Goal: Transaction & Acquisition: Purchase product/service

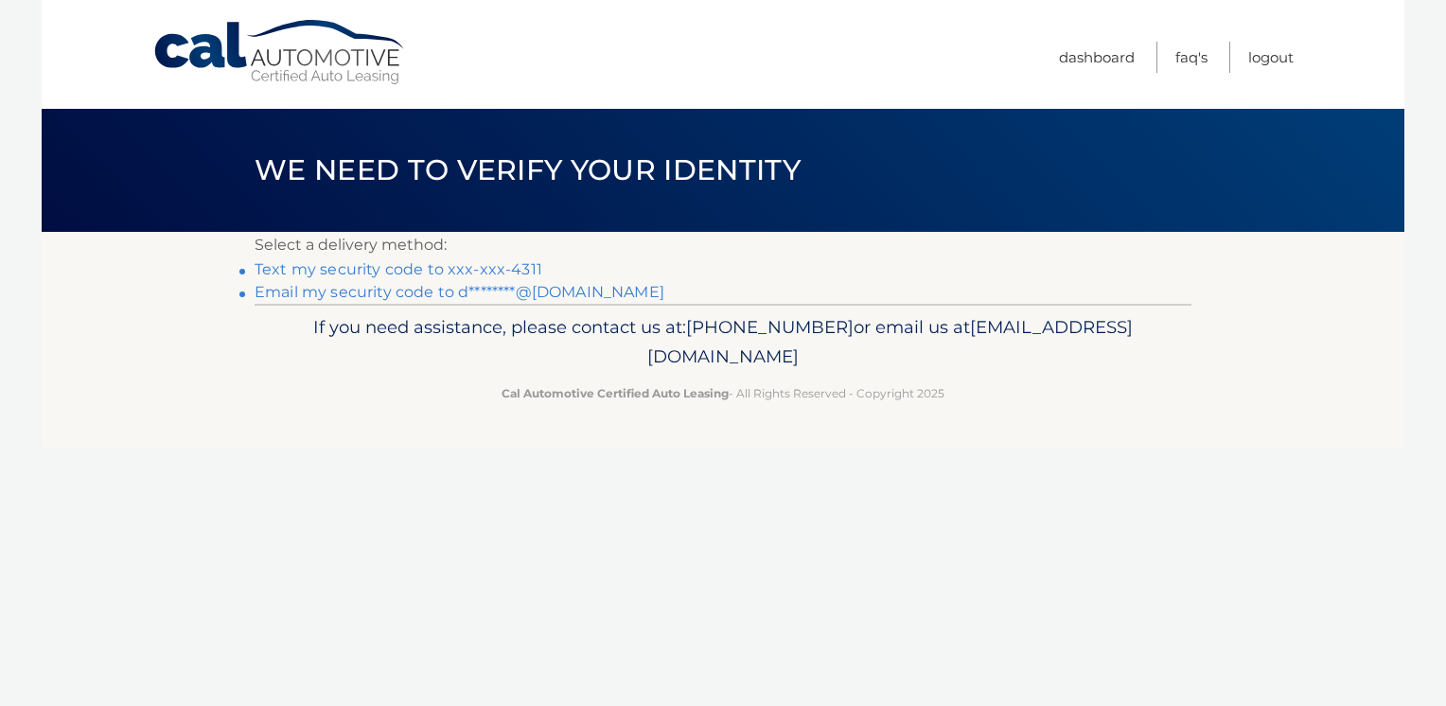
click at [414, 267] on link "Text my security code to xxx-xxx-4311" at bounding box center [399, 269] width 288 height 18
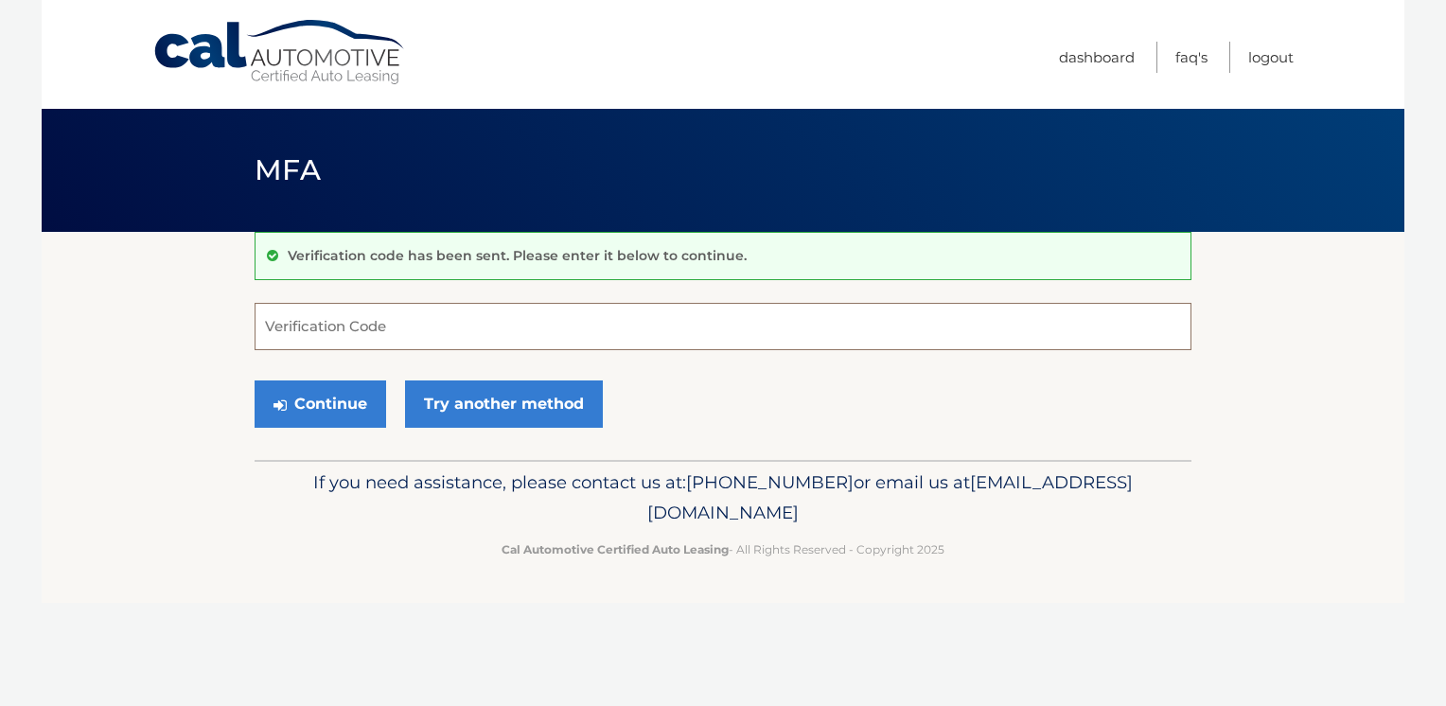
click at [361, 322] on input "Verification Code" at bounding box center [723, 326] width 937 height 47
type input "987287"
click at [326, 404] on button "Continue" at bounding box center [321, 403] width 132 height 47
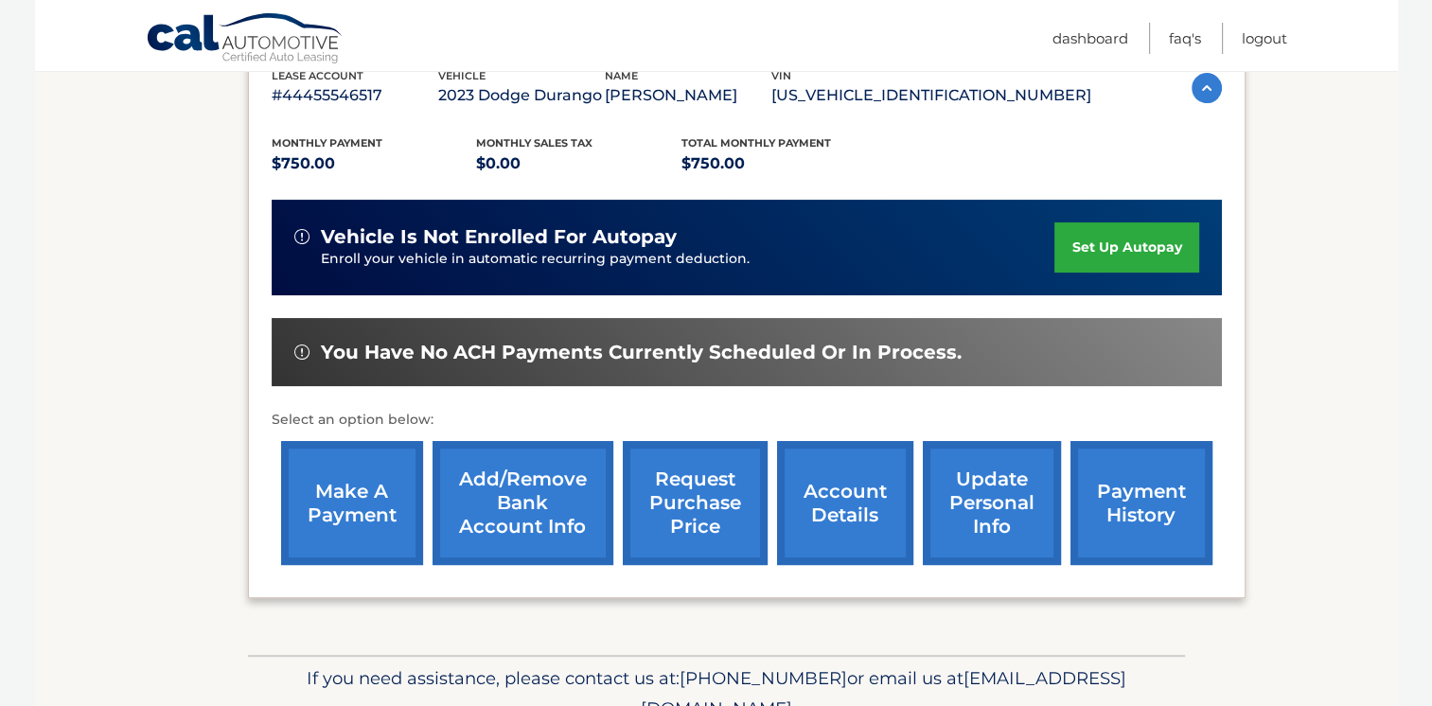
scroll to position [378, 0]
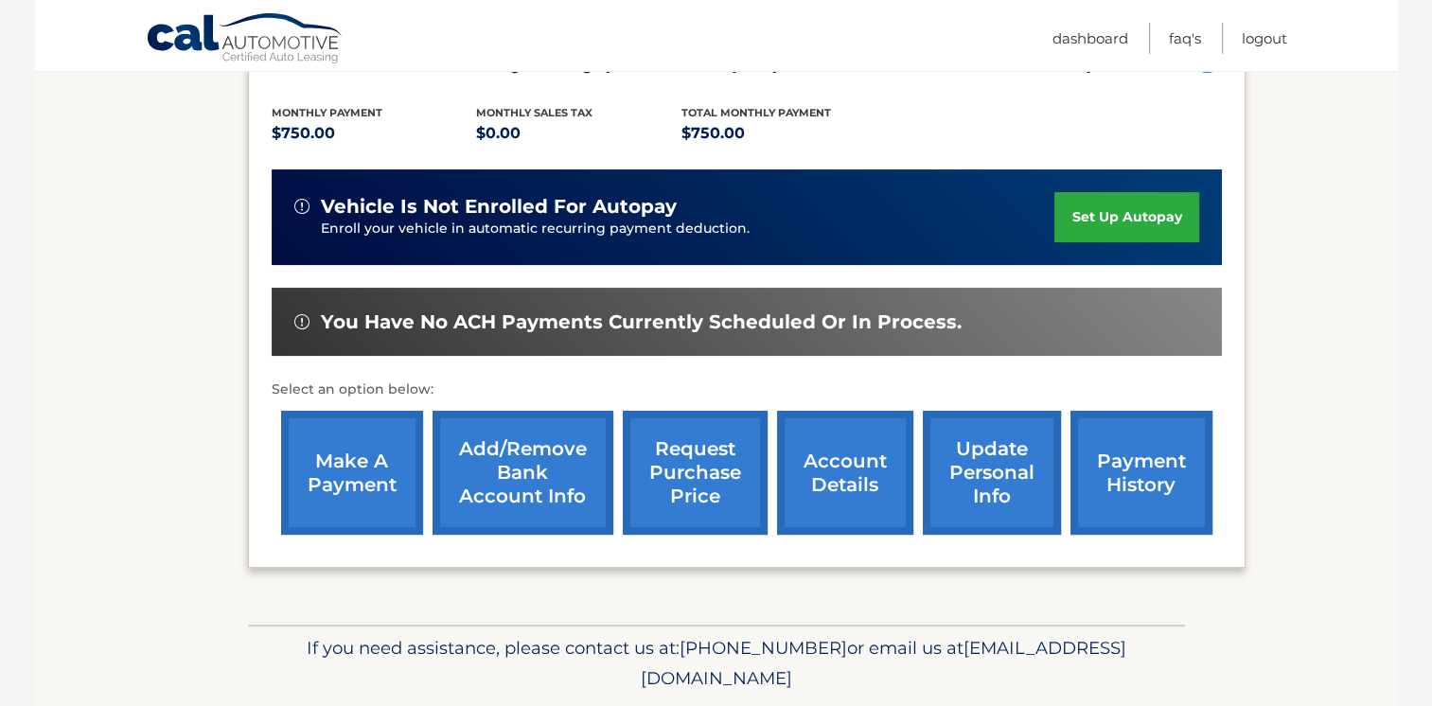
click at [356, 469] on link "make a payment" at bounding box center [352, 473] width 142 height 124
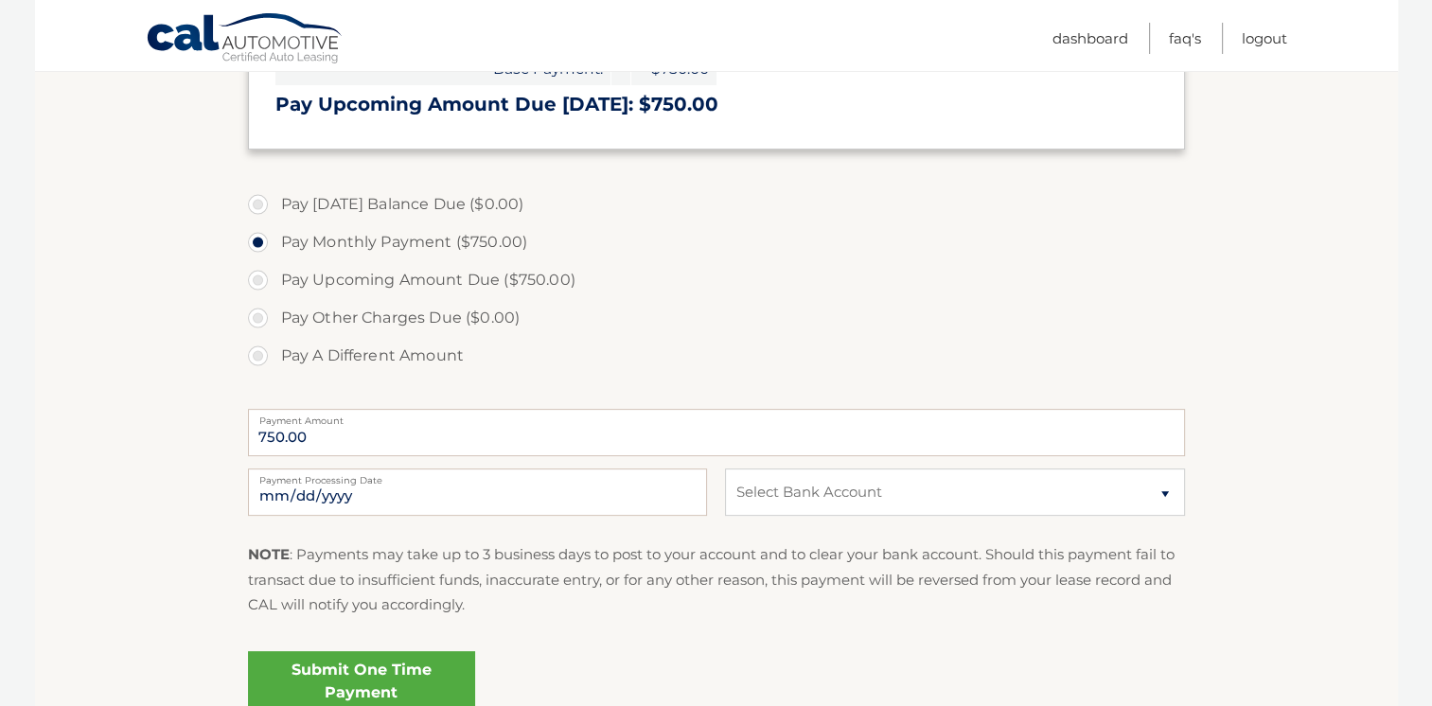
scroll to position [473, 0]
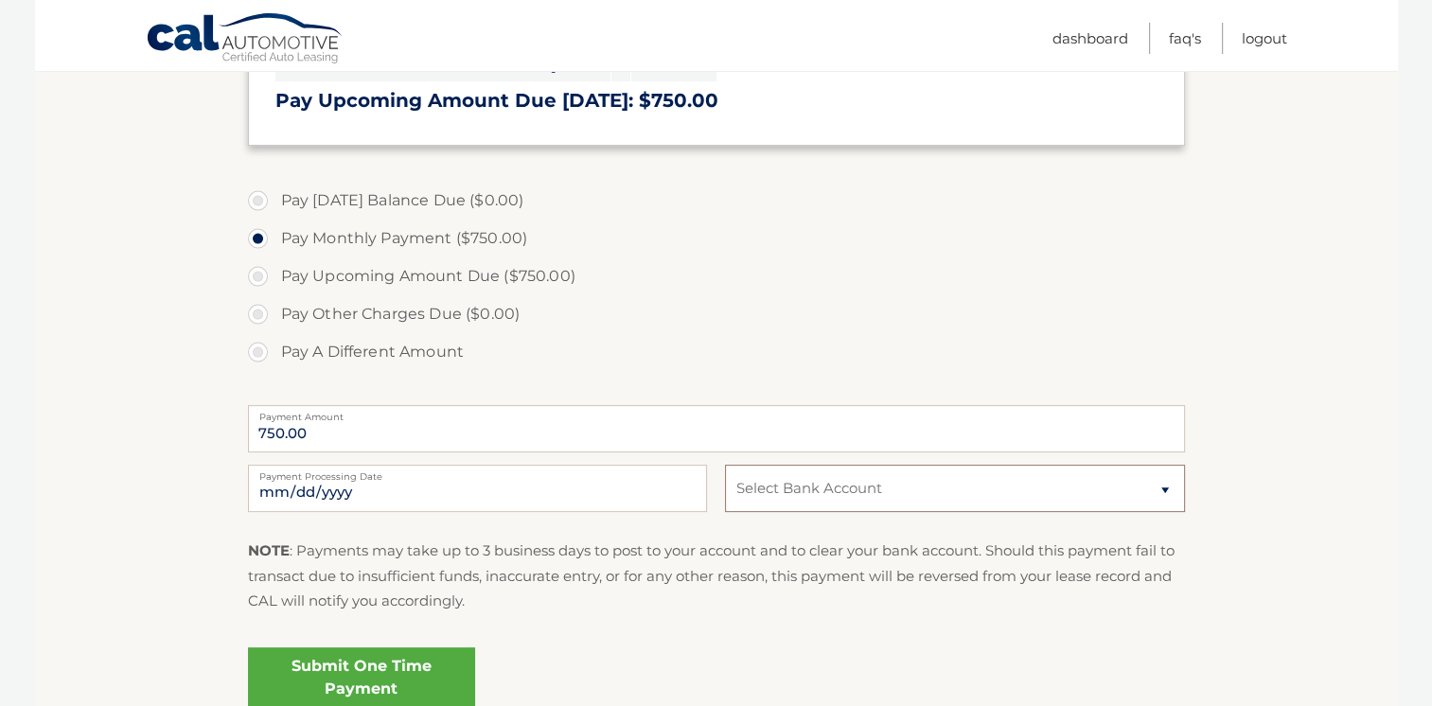
click at [1162, 485] on select "Select Bank Account Checking PNC BANK, NEW JERSEY *****0455 Checking PNC BANK, …" at bounding box center [954, 488] width 459 height 47
select select "NzFhOTdkZjEtMjFiZC00ZGNhLWI5MmEtMjc4MGU2OTFhYzIx"
click at [725, 465] on select "Select Bank Account Checking PNC BANK, NEW JERSEY *****0455 Checking PNC BANK, …" at bounding box center [954, 488] width 459 height 47
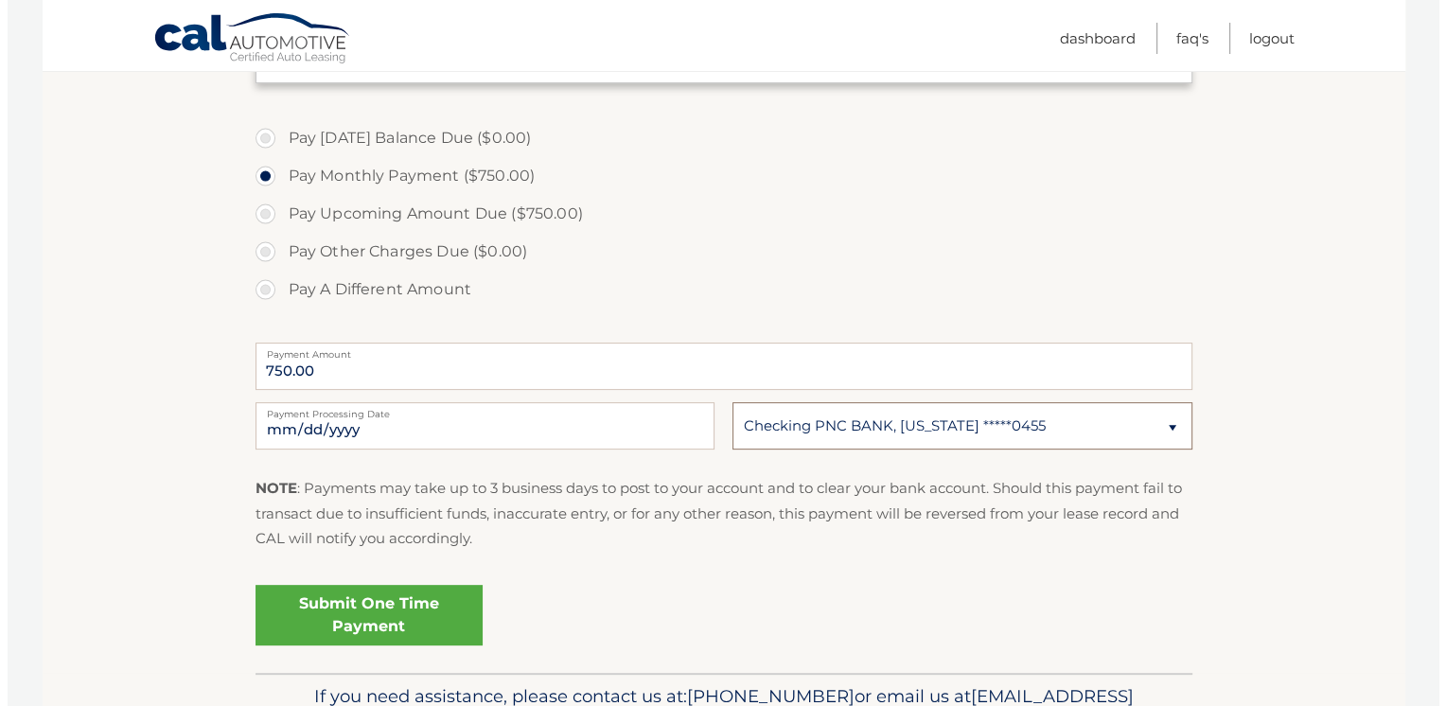
scroll to position [644, 0]
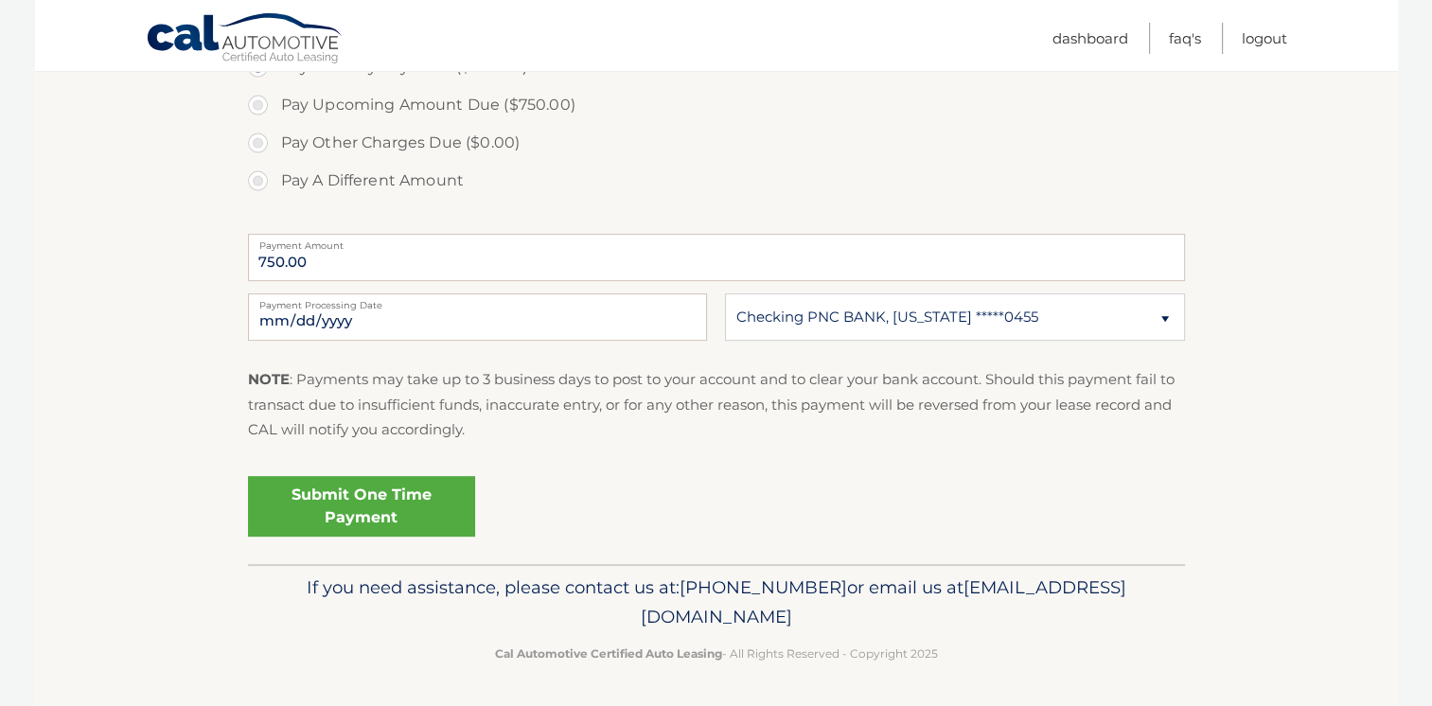
click at [337, 501] on link "Submit One Time Payment" at bounding box center [361, 506] width 227 height 61
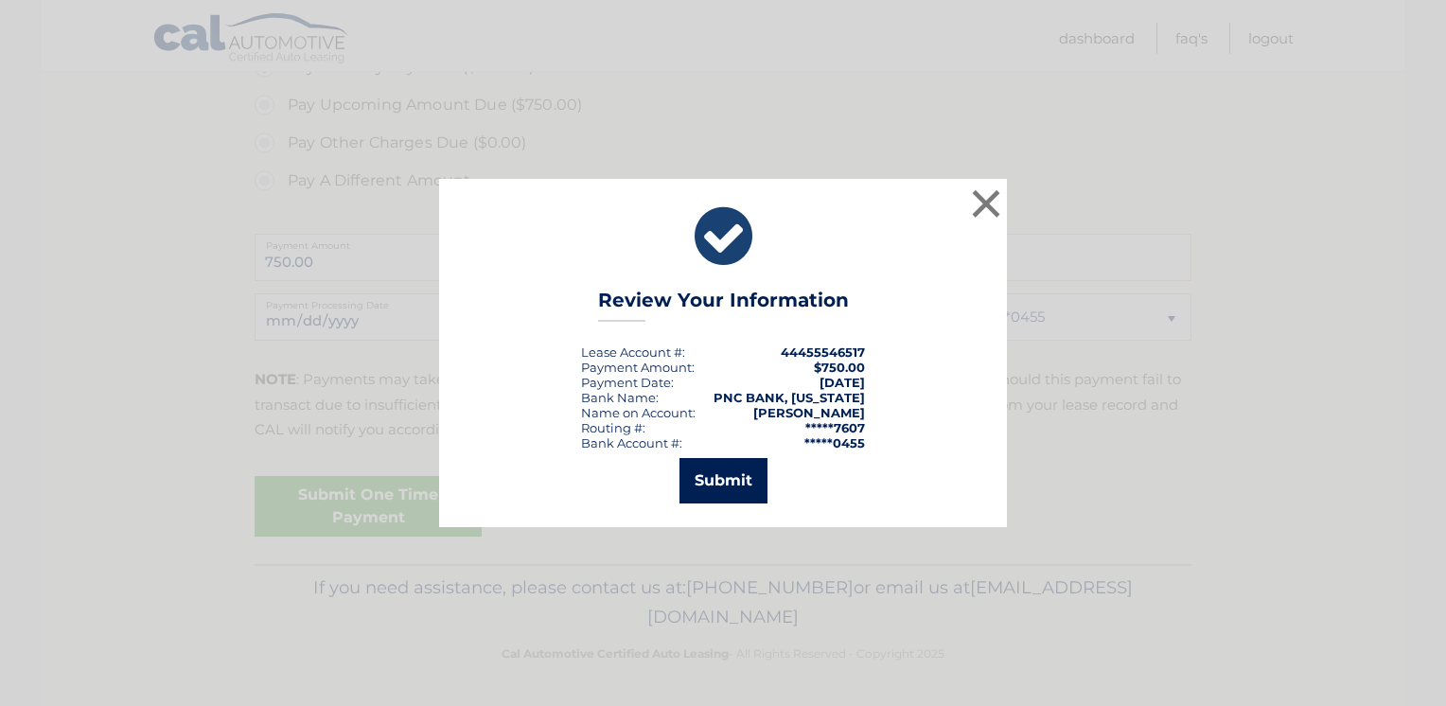
click at [728, 476] on button "Submit" at bounding box center [723, 480] width 88 height 45
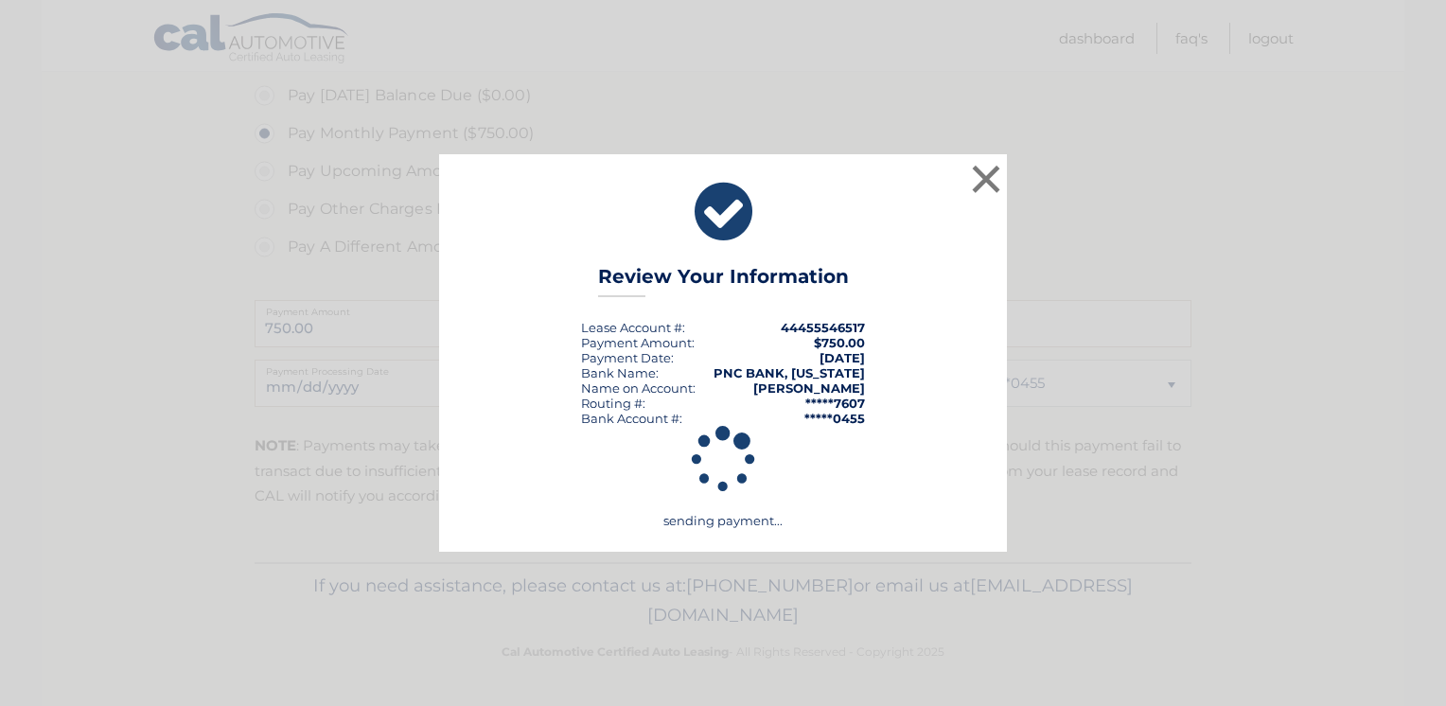
scroll to position [576, 0]
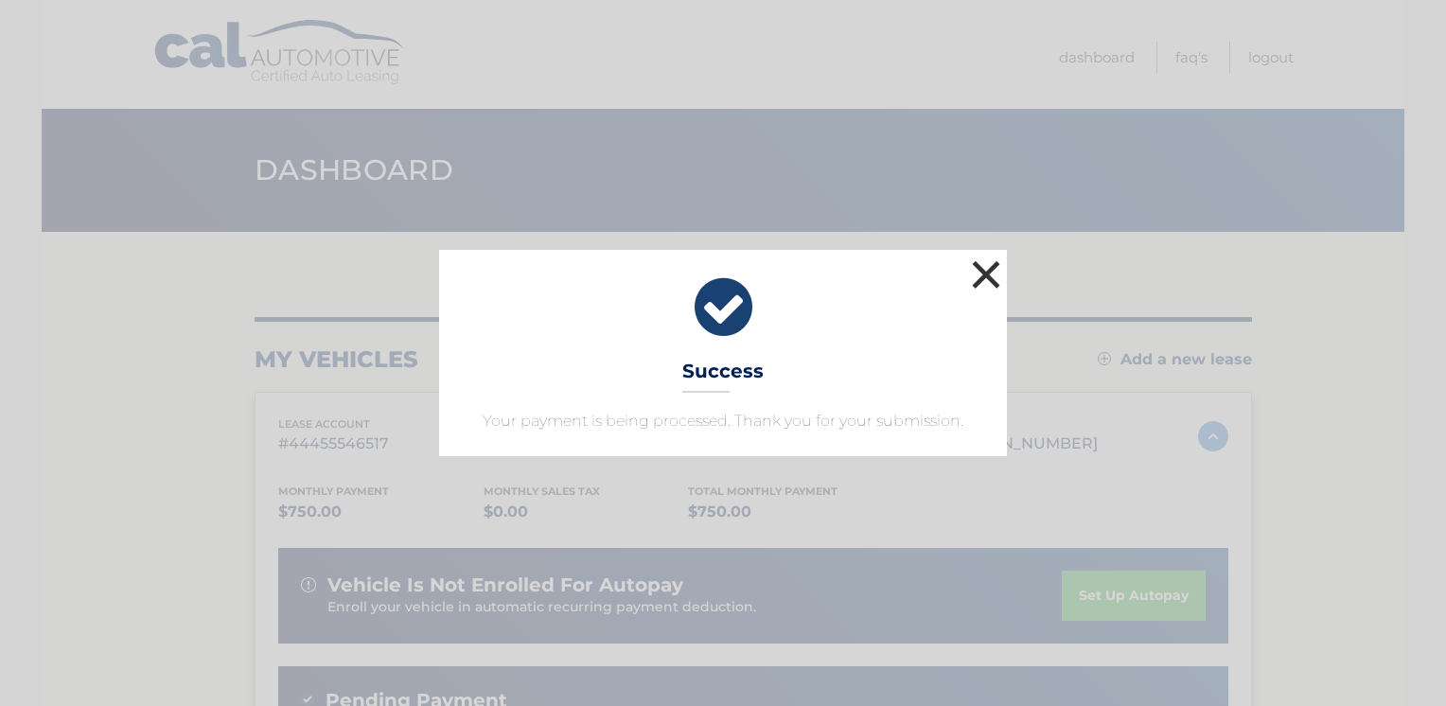
click at [979, 273] on button "×" at bounding box center [986, 274] width 38 height 38
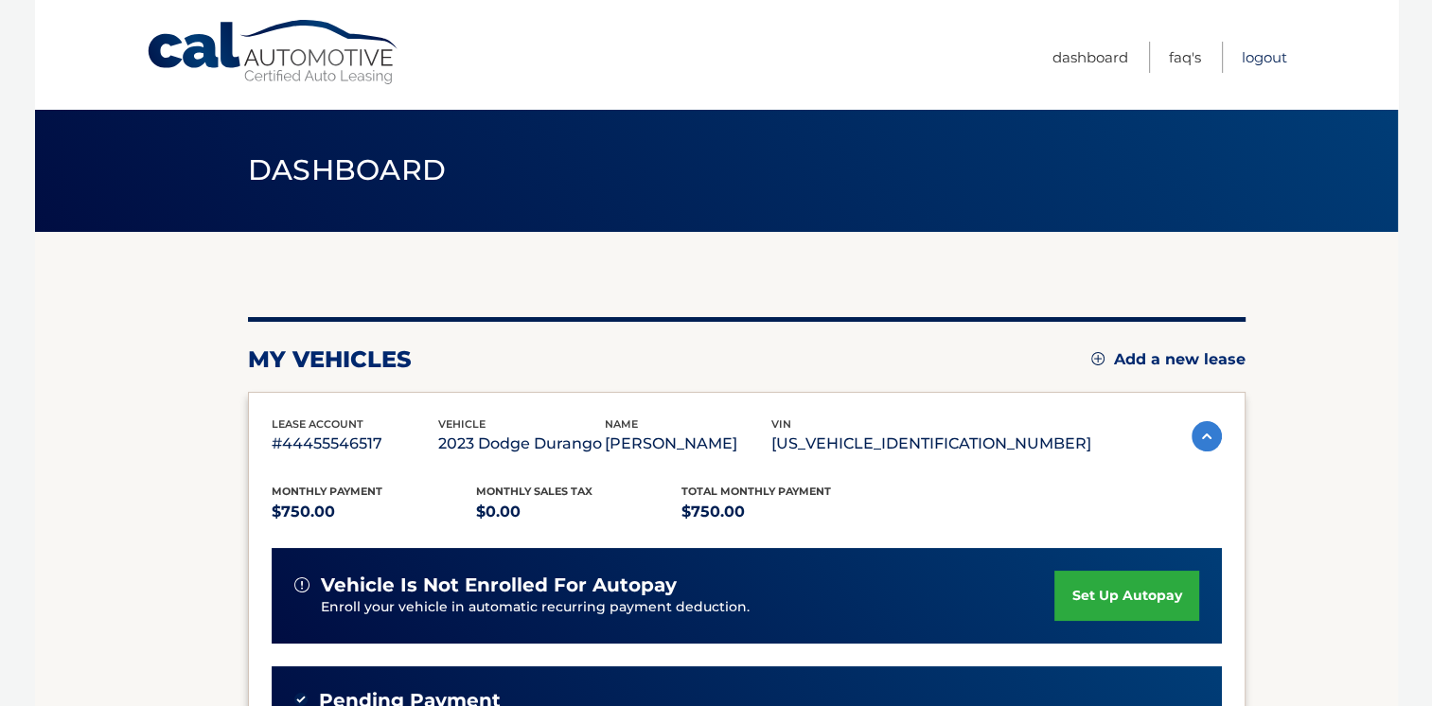
click at [1268, 53] on link "Logout" at bounding box center [1263, 57] width 45 height 31
